Goal: Task Accomplishment & Management: Manage account settings

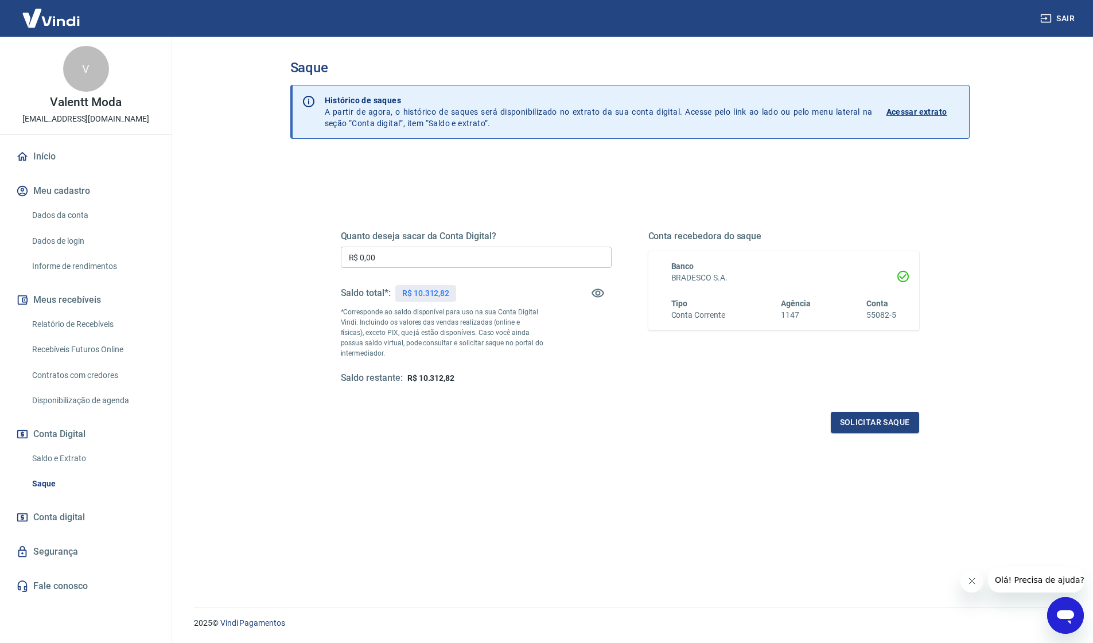
click at [419, 260] on input "R$ 0,00" at bounding box center [476, 257] width 271 height 21
type input "R$ 10.312,82"
click at [890, 425] on button "Solicitar saque" at bounding box center [875, 422] width 88 height 21
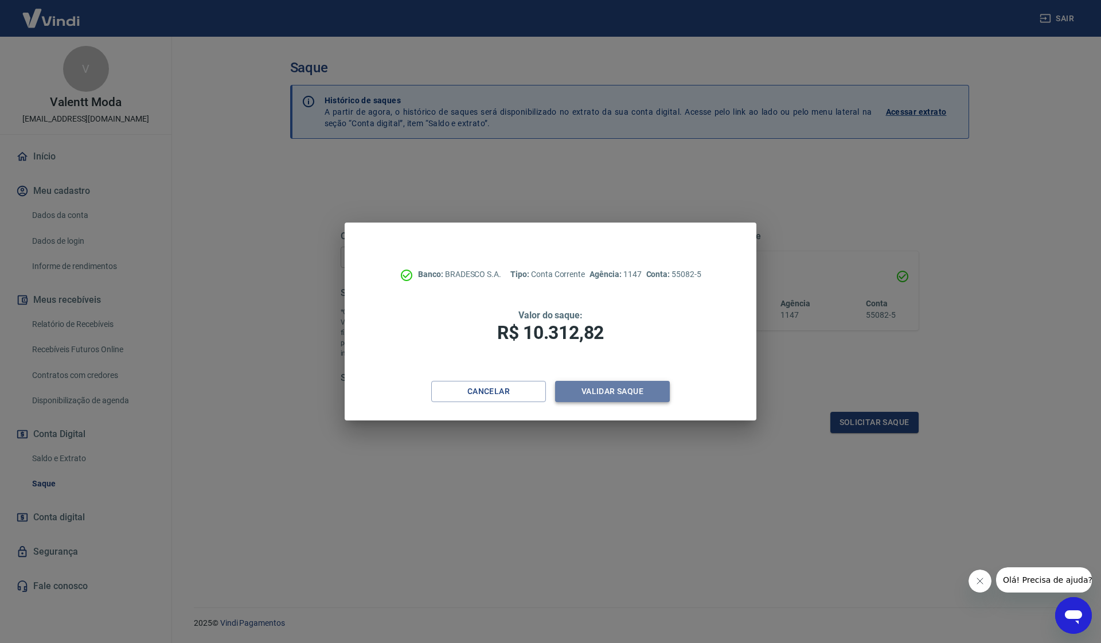
click at [643, 393] on button "Validar saque" at bounding box center [612, 391] width 115 height 21
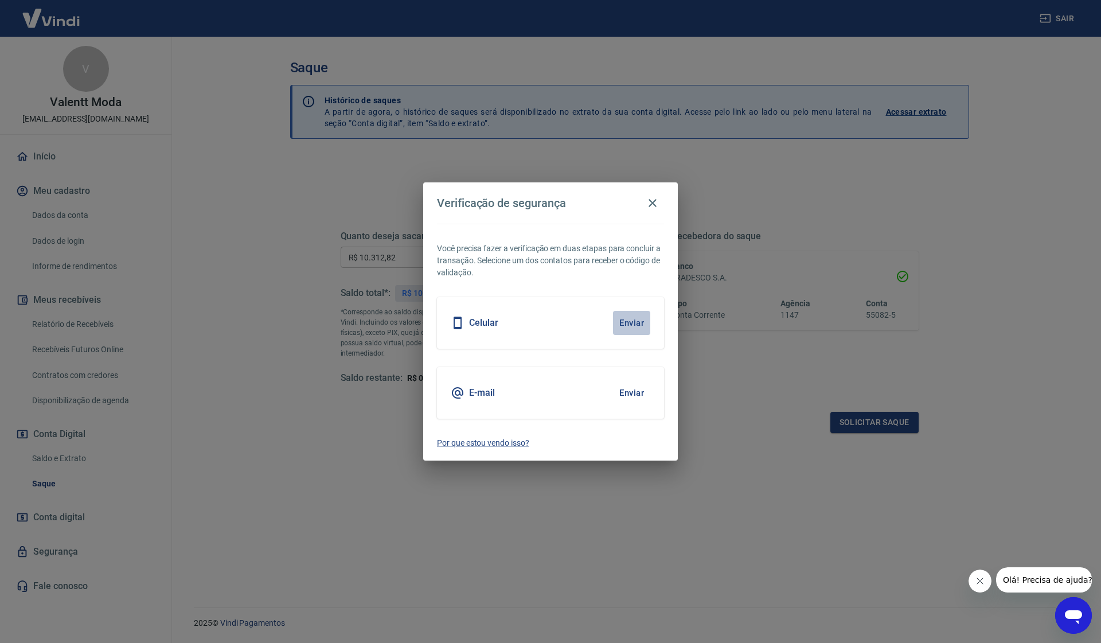
click at [635, 322] on button "Enviar" at bounding box center [631, 323] width 37 height 24
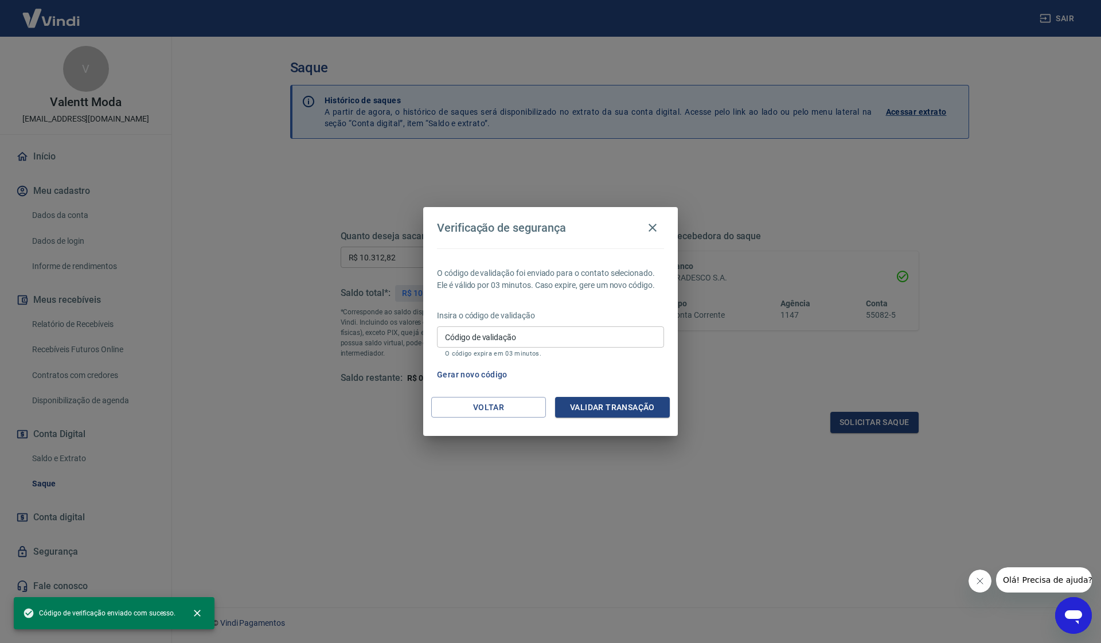
click at [518, 337] on input "Código de validação" at bounding box center [550, 336] width 227 height 21
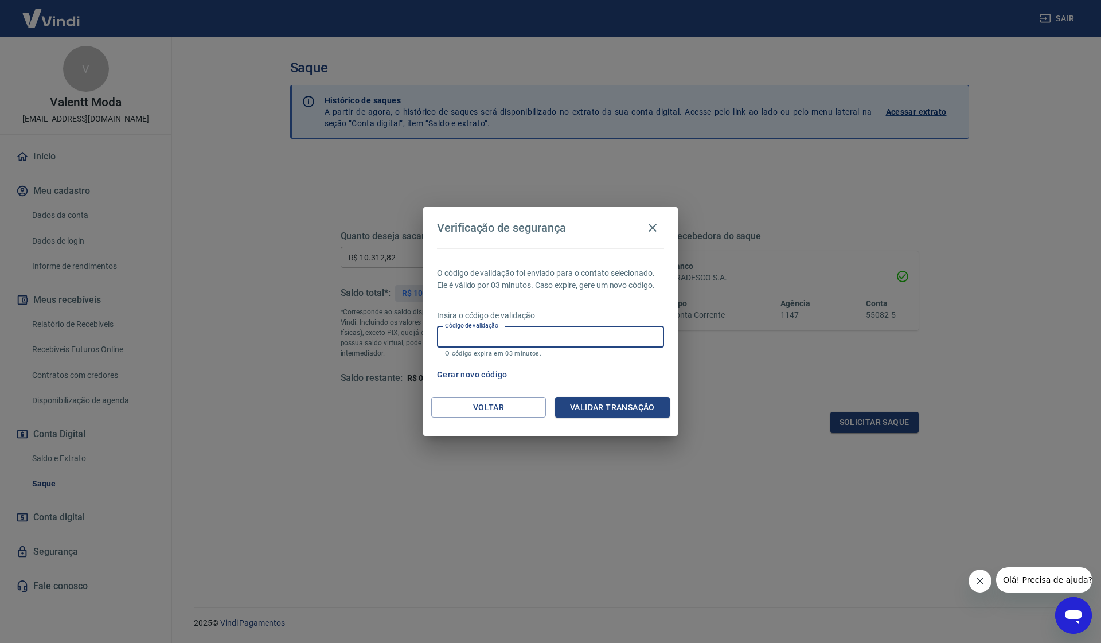
click at [785, 179] on div "Verificação de segurança O código de validação foi enviado para o contato selec…" at bounding box center [550, 321] width 1101 height 643
drag, startPoint x: 662, startPoint y: 227, endPoint x: 663, endPoint y: 205, distance: 21.8
click at [661, 227] on button "button" at bounding box center [652, 227] width 23 height 23
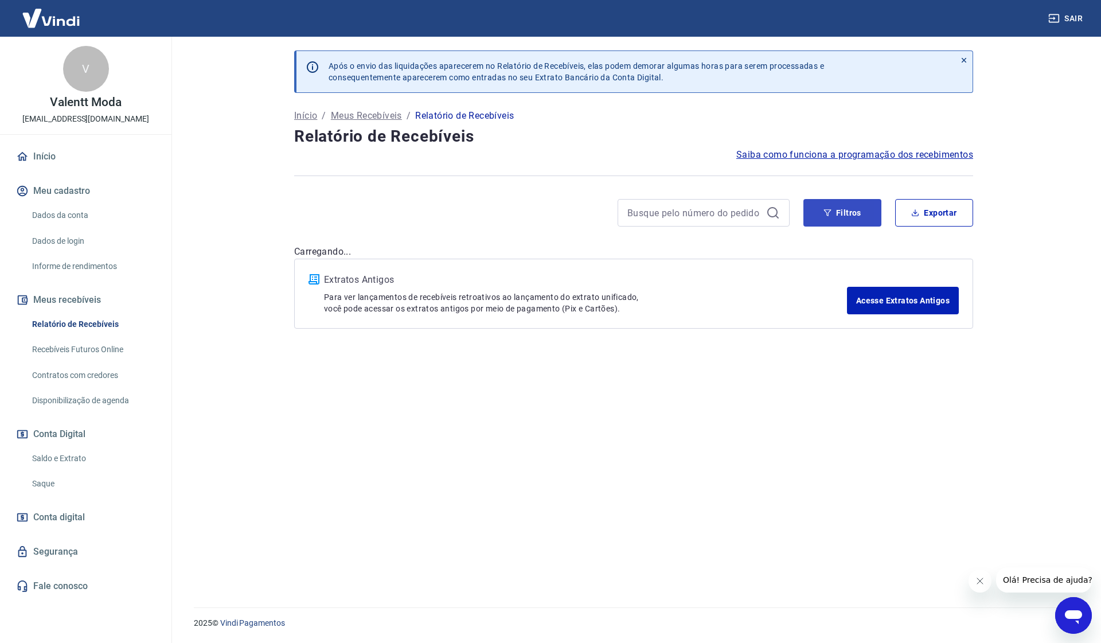
click at [820, 210] on button "Filtros" at bounding box center [843, 213] width 78 height 28
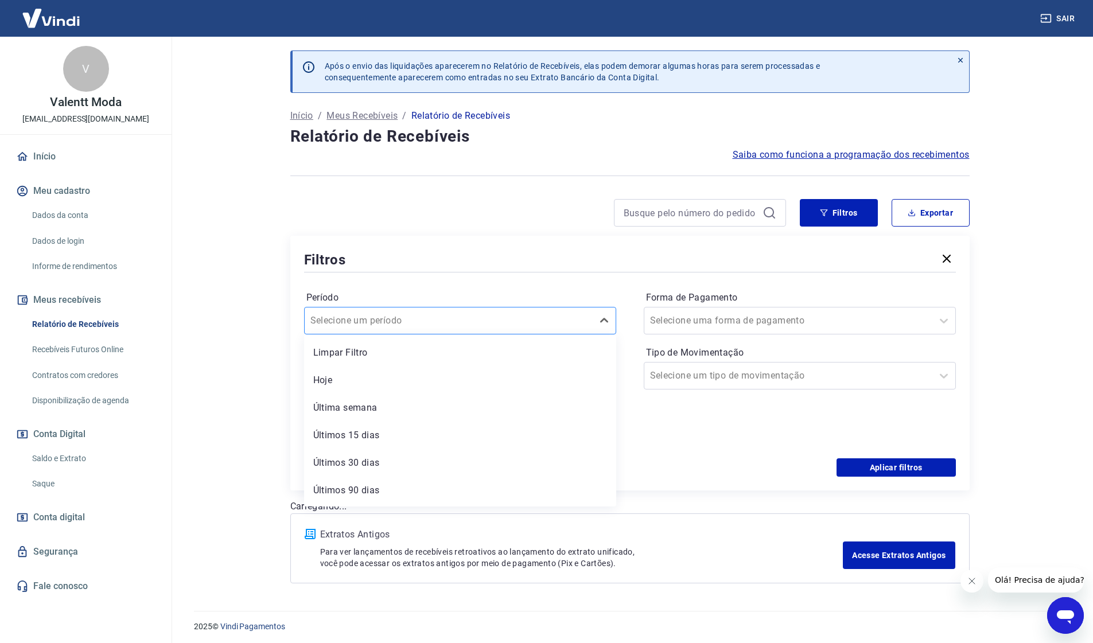
click at [447, 321] on div at bounding box center [448, 321] width 276 height 16
click at [516, 243] on div "Filtros Período option Limpar Filtro focused, 1 of 7. 7 results available. Use …" at bounding box center [629, 363] width 679 height 255
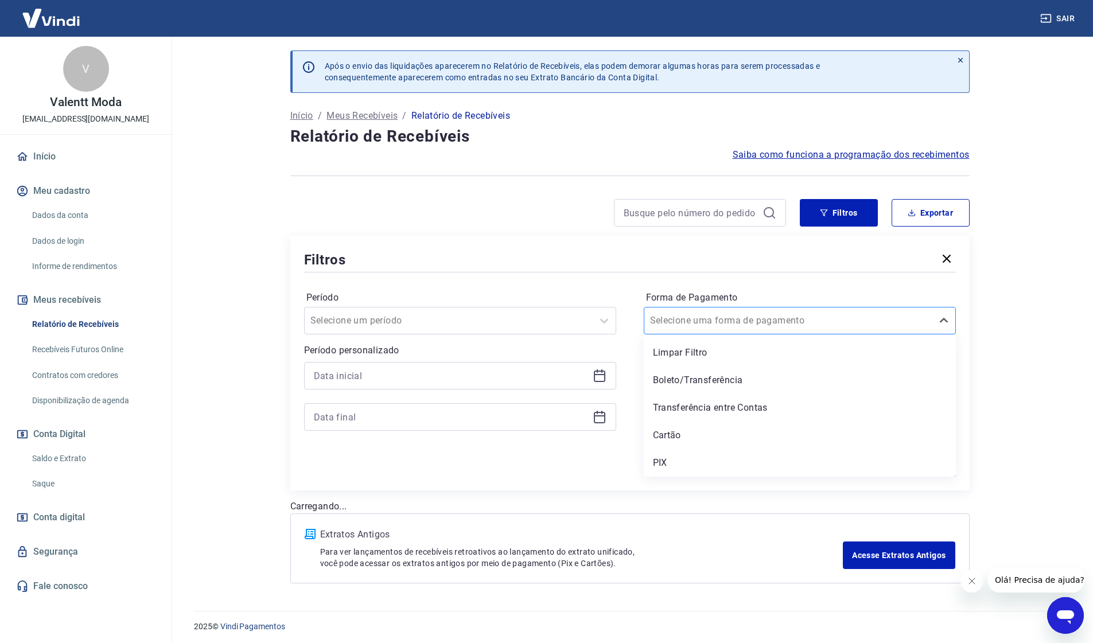
click at [766, 308] on div "Selecione uma forma de pagamento" at bounding box center [800, 321] width 312 height 28
click at [766, 275] on div "Período Selecione um período Período personalizado Forma de Pagamento option Li…" at bounding box center [630, 367] width 652 height 184
click at [789, 365] on div "Selecione um tipo de movimentação" at bounding box center [788, 375] width 288 height 21
click at [548, 254] on div "Filtros" at bounding box center [630, 260] width 652 height 20
